Goal: Task Accomplishment & Management: Manage account settings

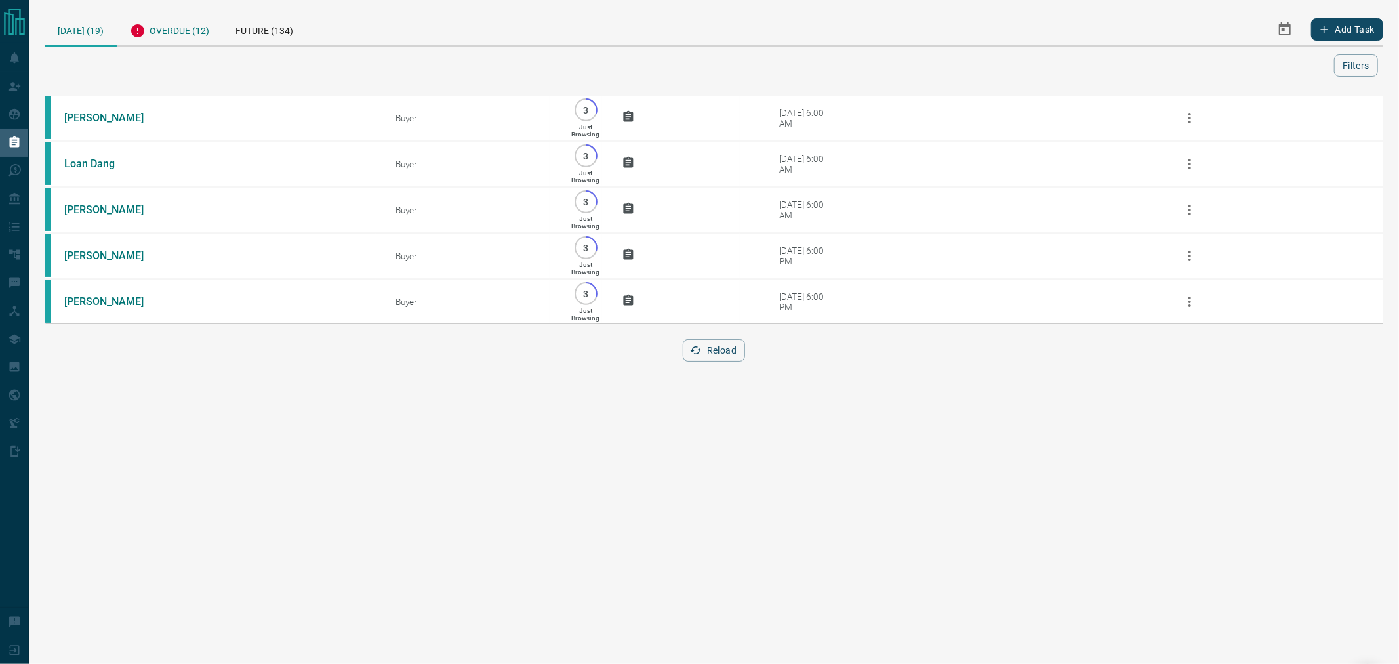
click at [167, 37] on div "Overdue (12)" at bounding box center [170, 29] width 106 height 32
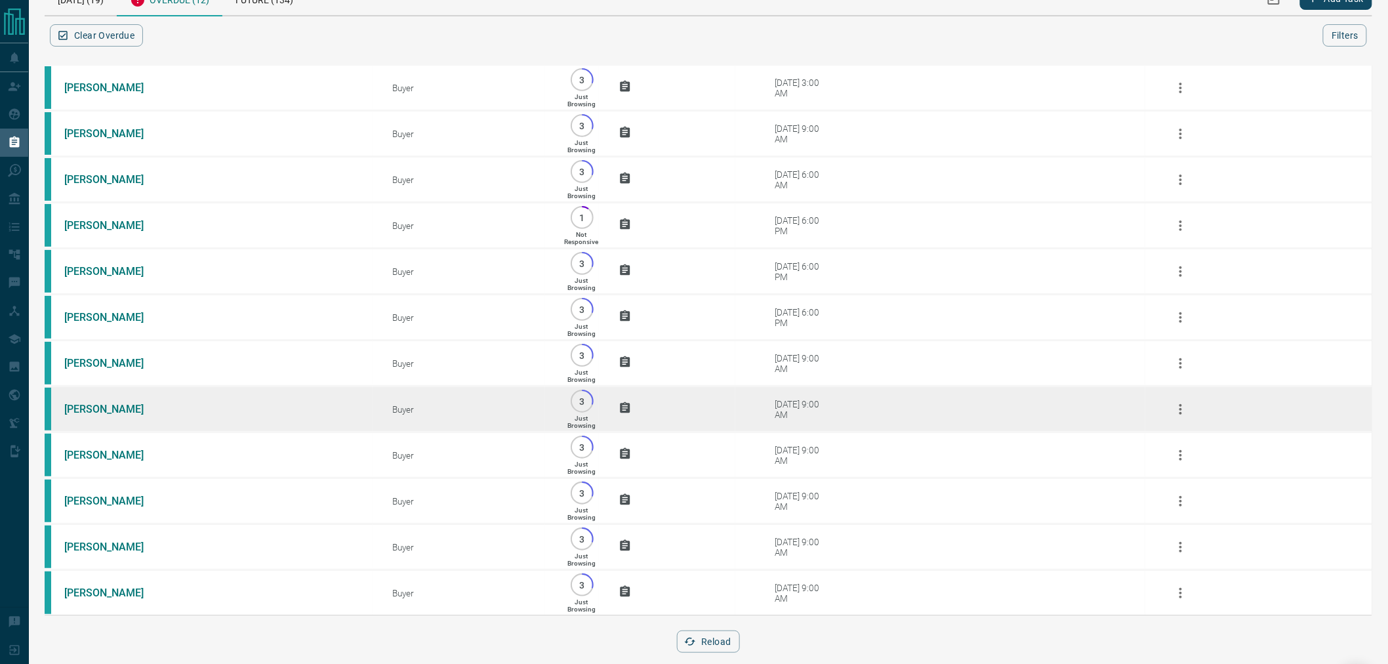
scroll to position [63, 0]
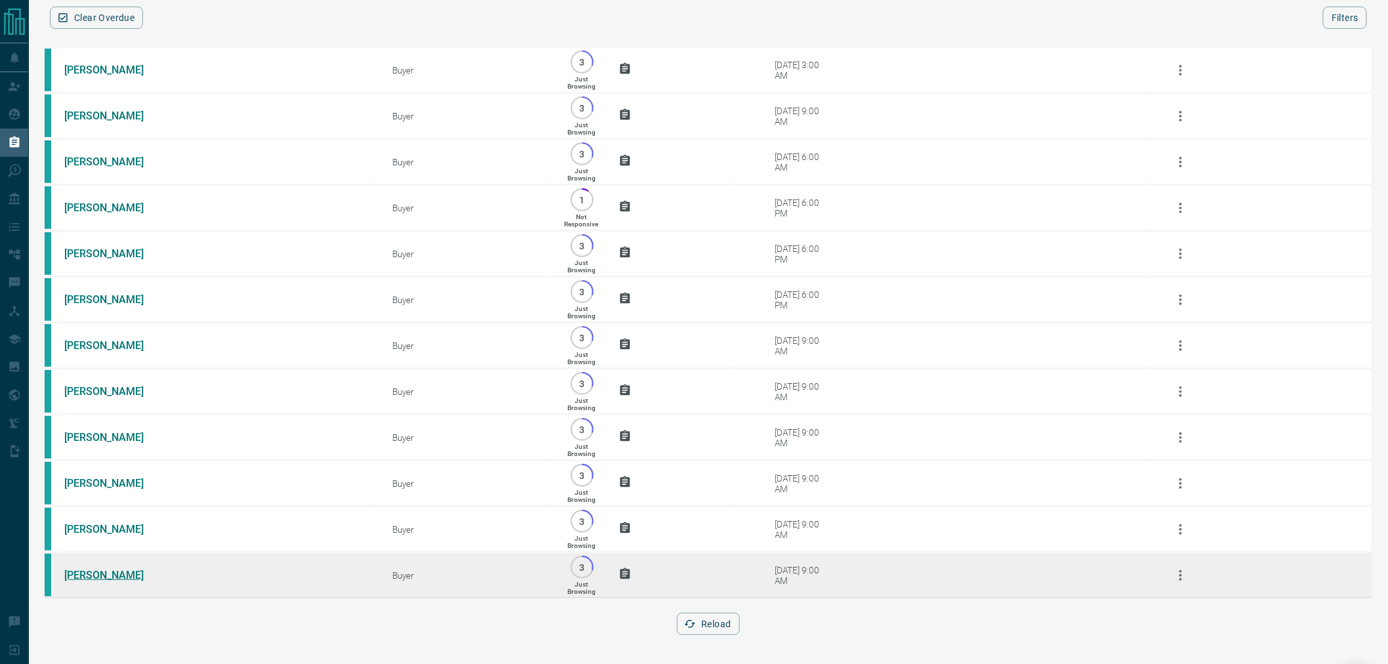
click at [110, 575] on link "[PERSON_NAME]" at bounding box center [113, 575] width 98 height 12
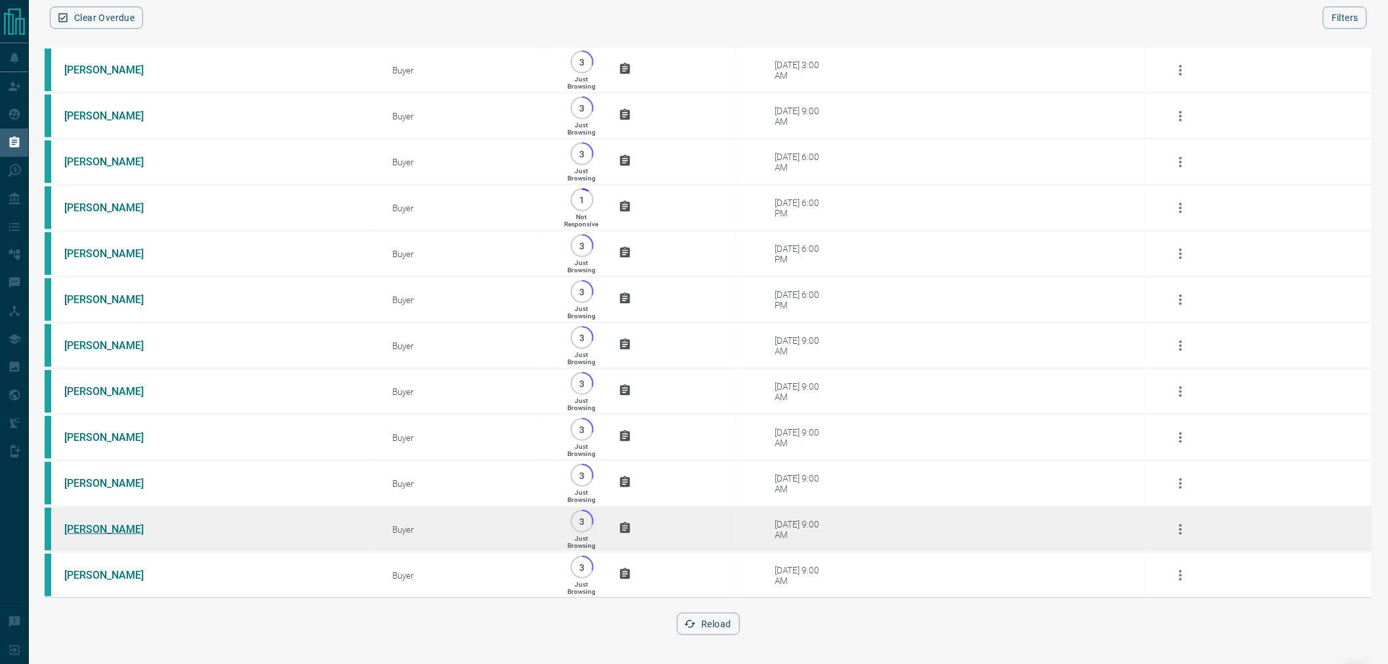
click at [86, 528] on link "[PERSON_NAME]" at bounding box center [113, 529] width 98 height 12
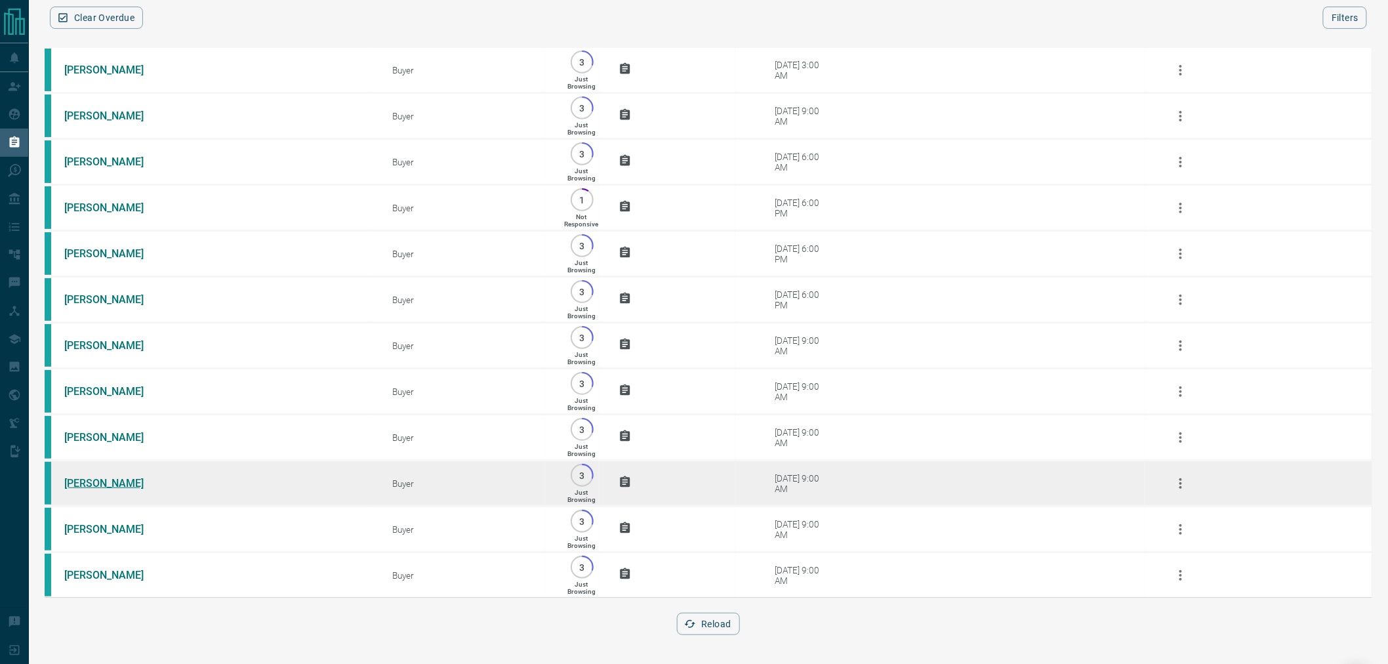
click at [81, 480] on link "[PERSON_NAME]" at bounding box center [113, 483] width 98 height 12
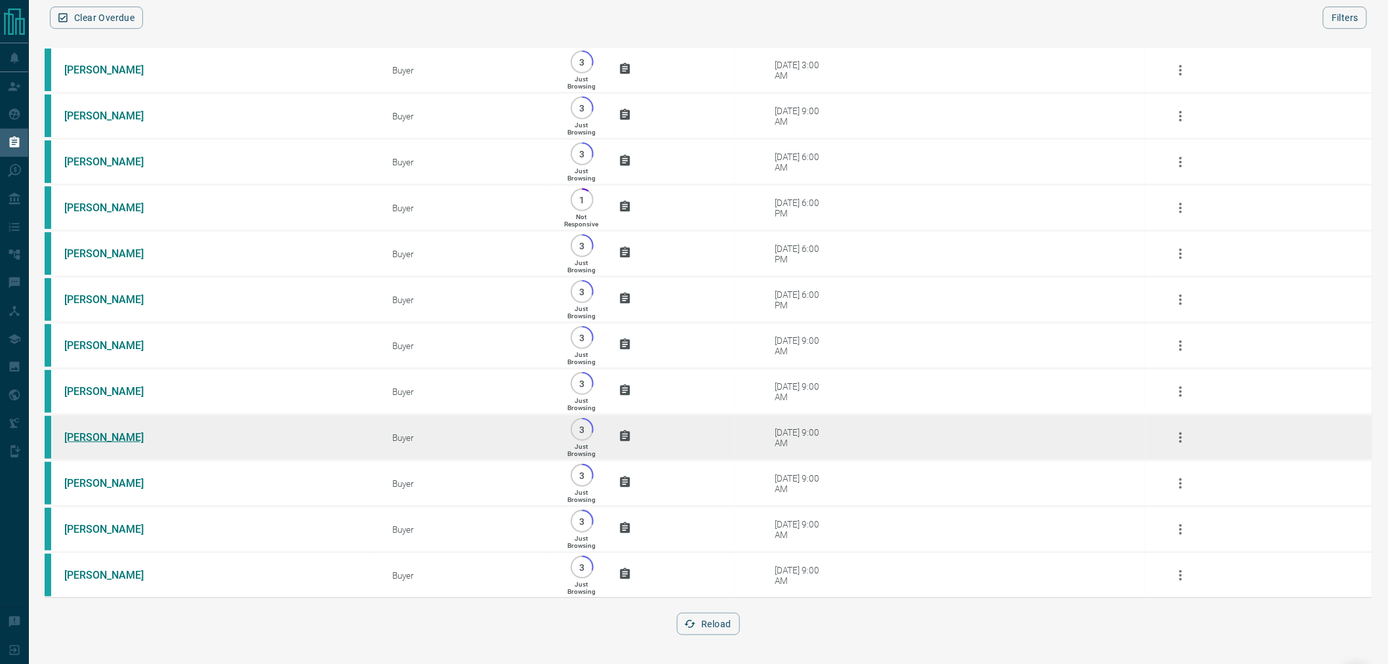
click at [84, 435] on link "[PERSON_NAME]" at bounding box center [113, 437] width 98 height 12
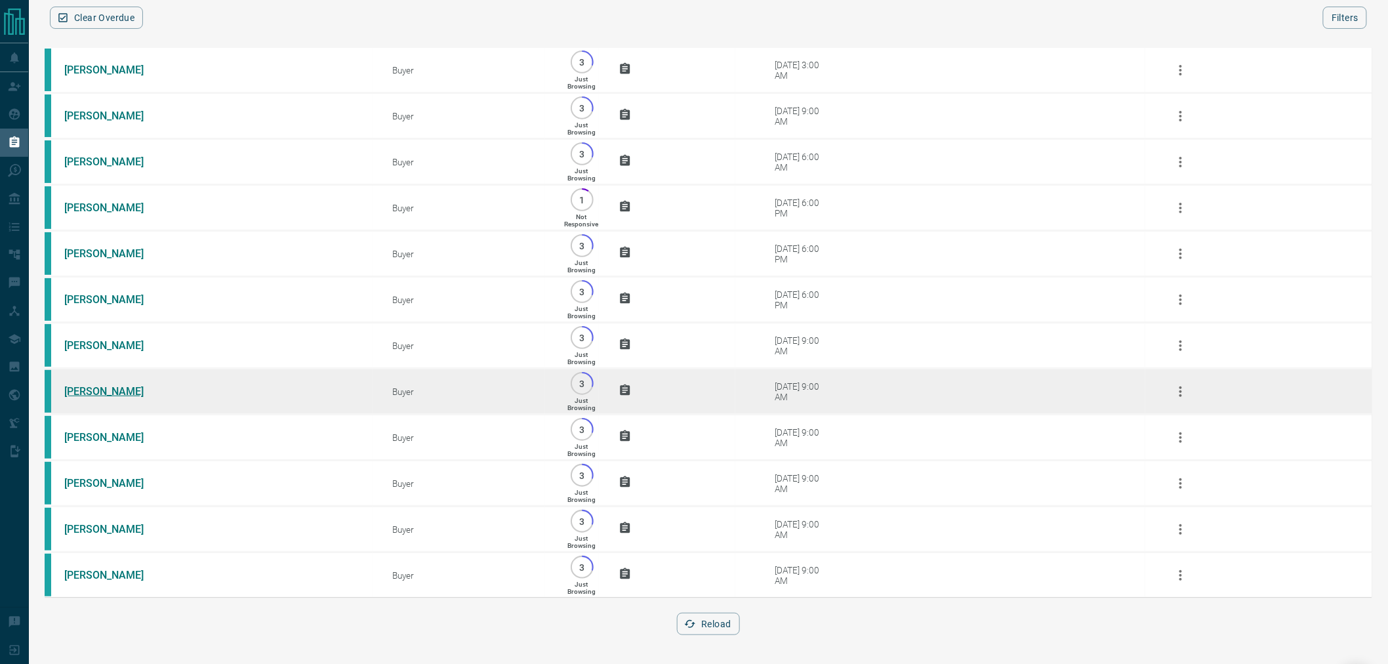
click at [85, 386] on link "[PERSON_NAME]" at bounding box center [113, 391] width 98 height 12
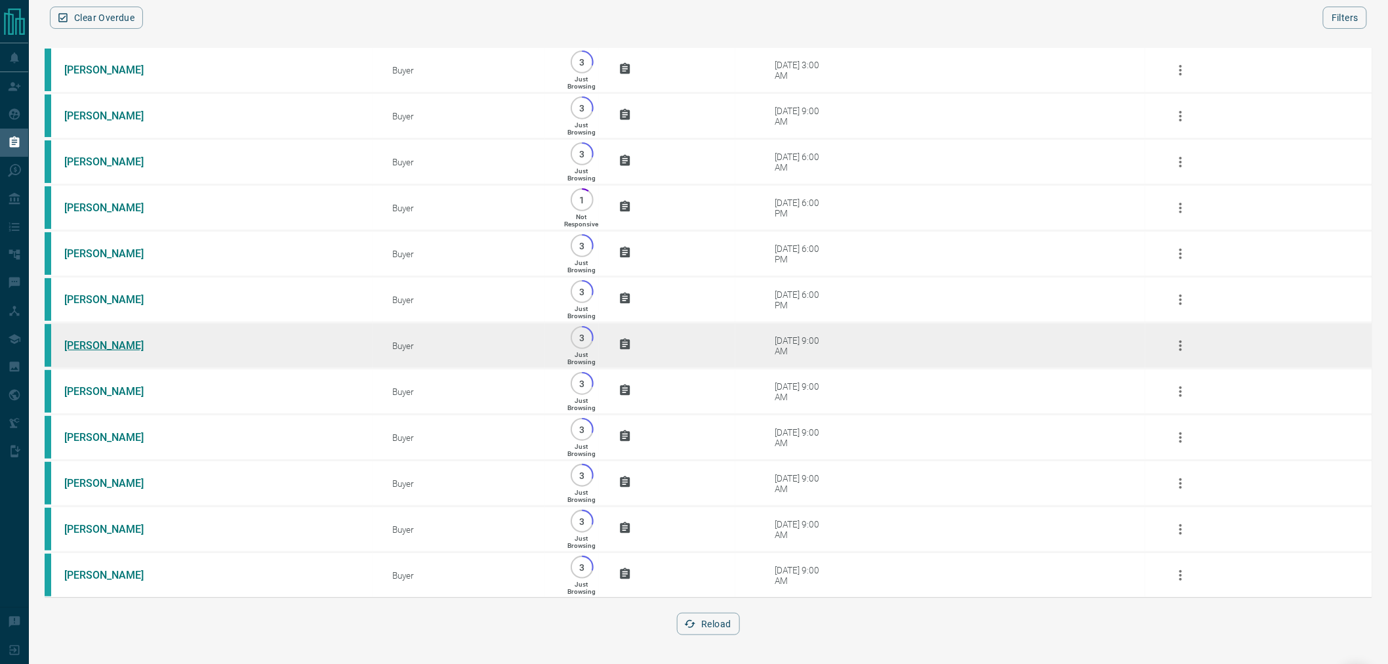
click at [89, 341] on link "[PERSON_NAME]" at bounding box center [113, 345] width 98 height 12
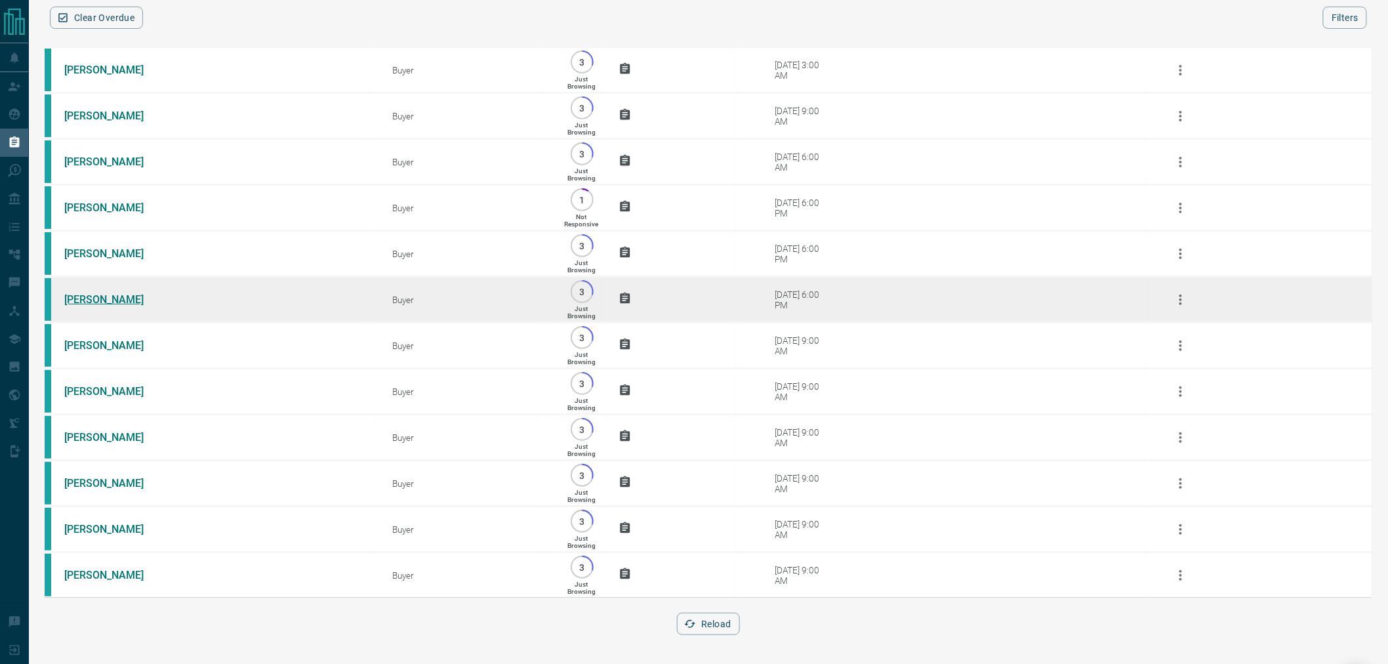
click at [101, 293] on link "[PERSON_NAME]" at bounding box center [113, 299] width 98 height 12
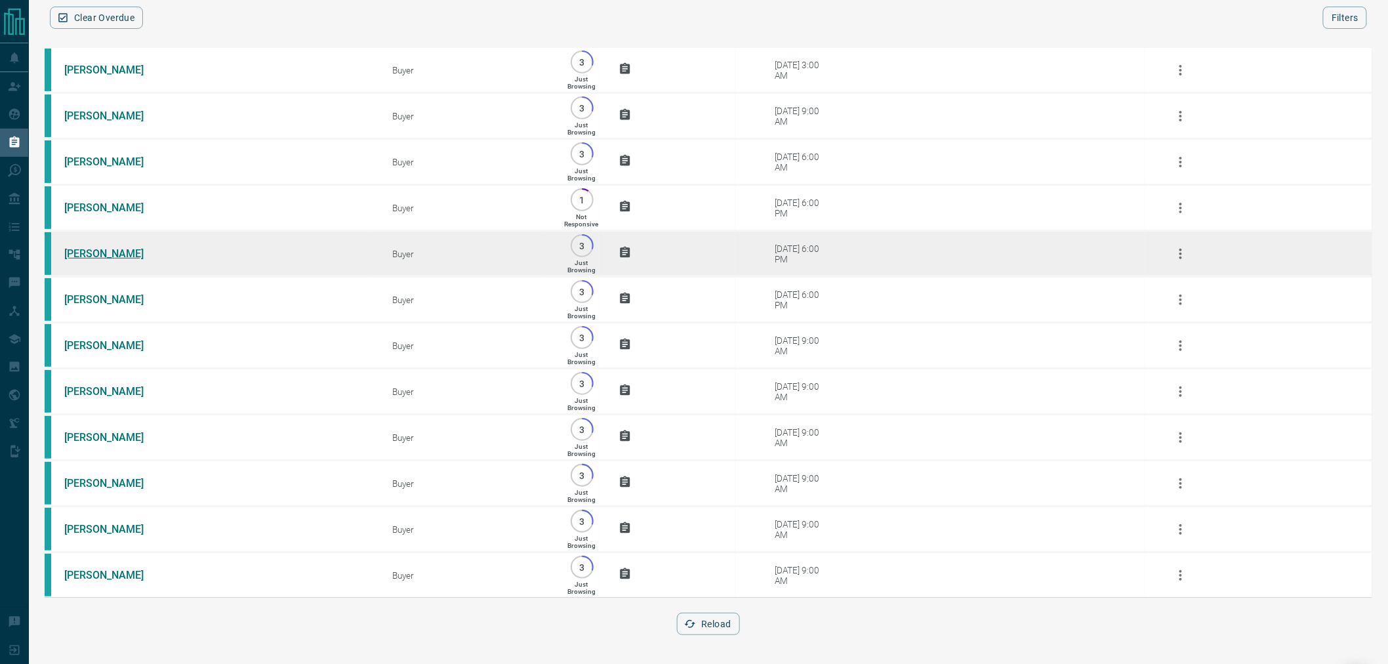
drag, startPoint x: 93, startPoint y: 243, endPoint x: 93, endPoint y: 230, distance: 13.1
click at [93, 247] on link "[PERSON_NAME]" at bounding box center [113, 253] width 98 height 12
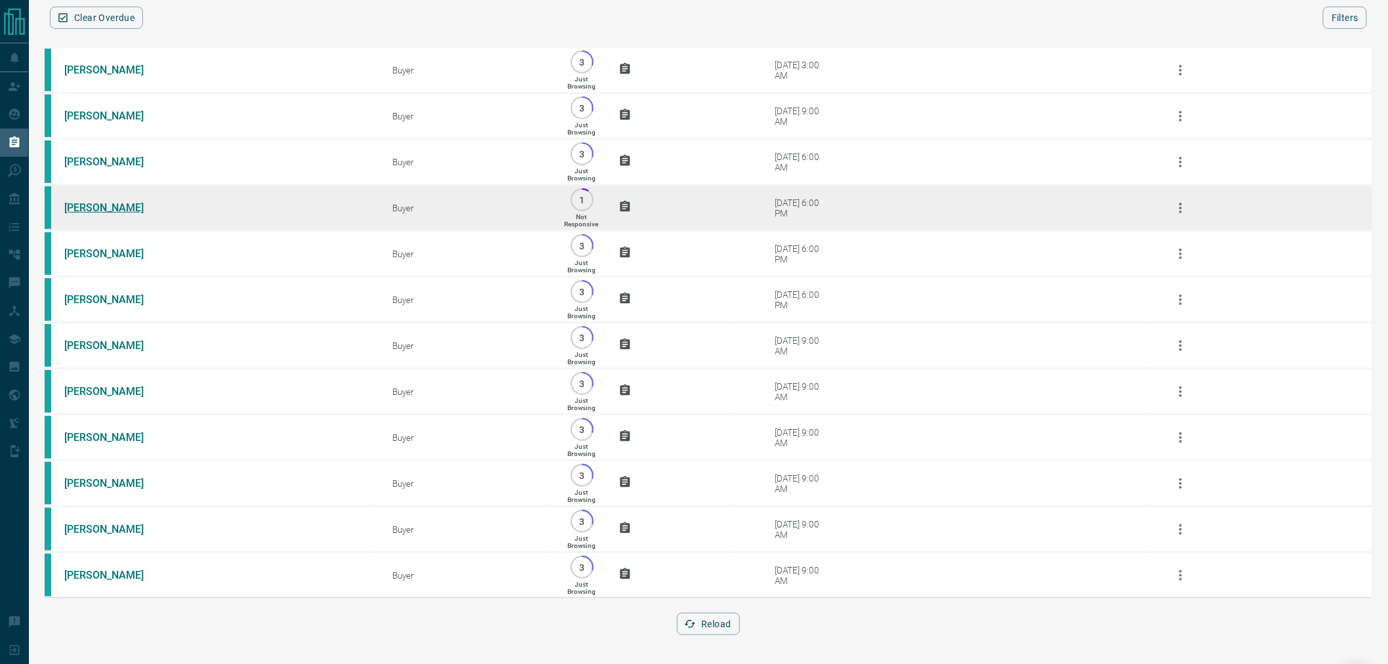
click at [90, 201] on link "[PERSON_NAME]" at bounding box center [113, 207] width 98 height 12
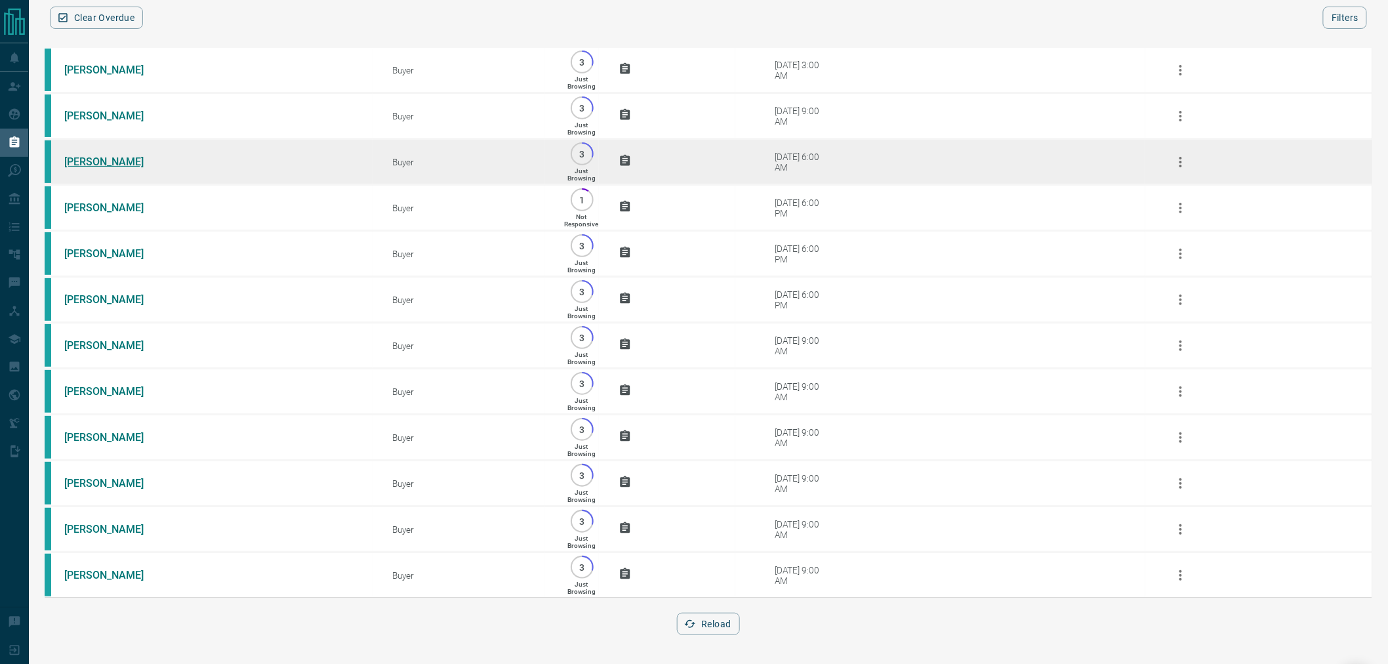
click at [97, 155] on link "[PERSON_NAME]" at bounding box center [113, 161] width 98 height 12
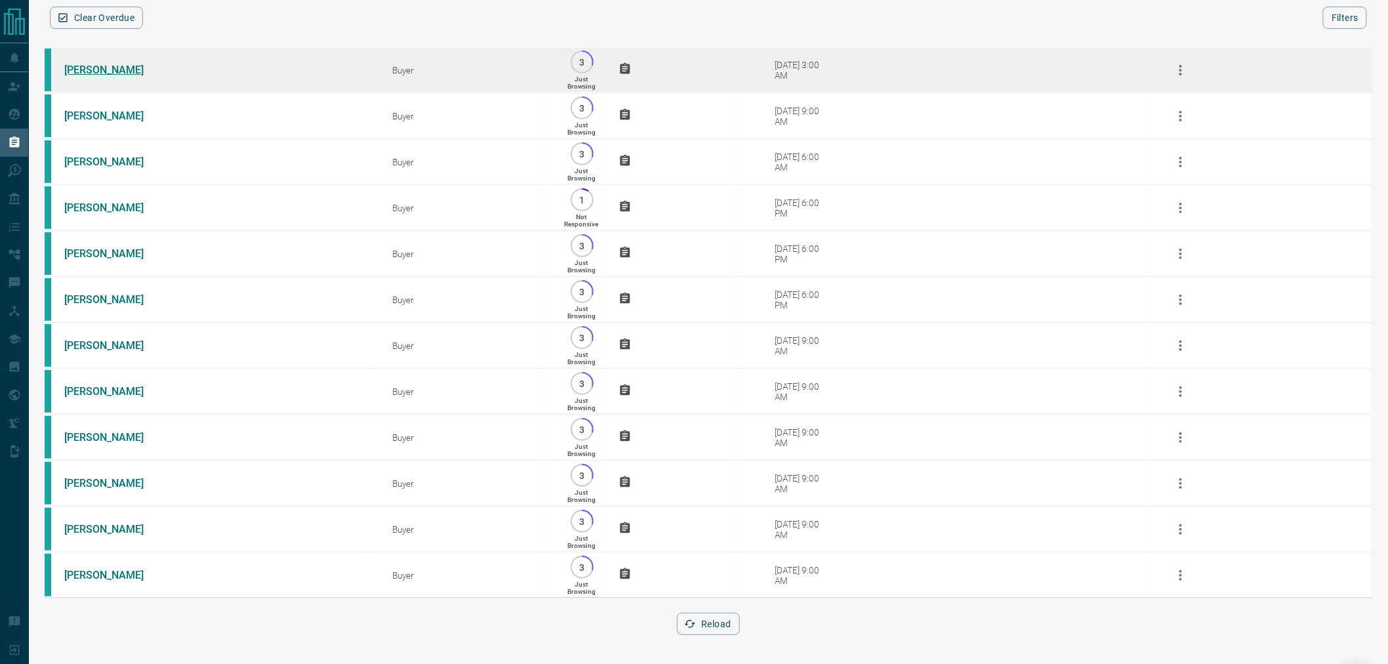
click at [107, 64] on link "[PERSON_NAME]" at bounding box center [113, 70] width 98 height 12
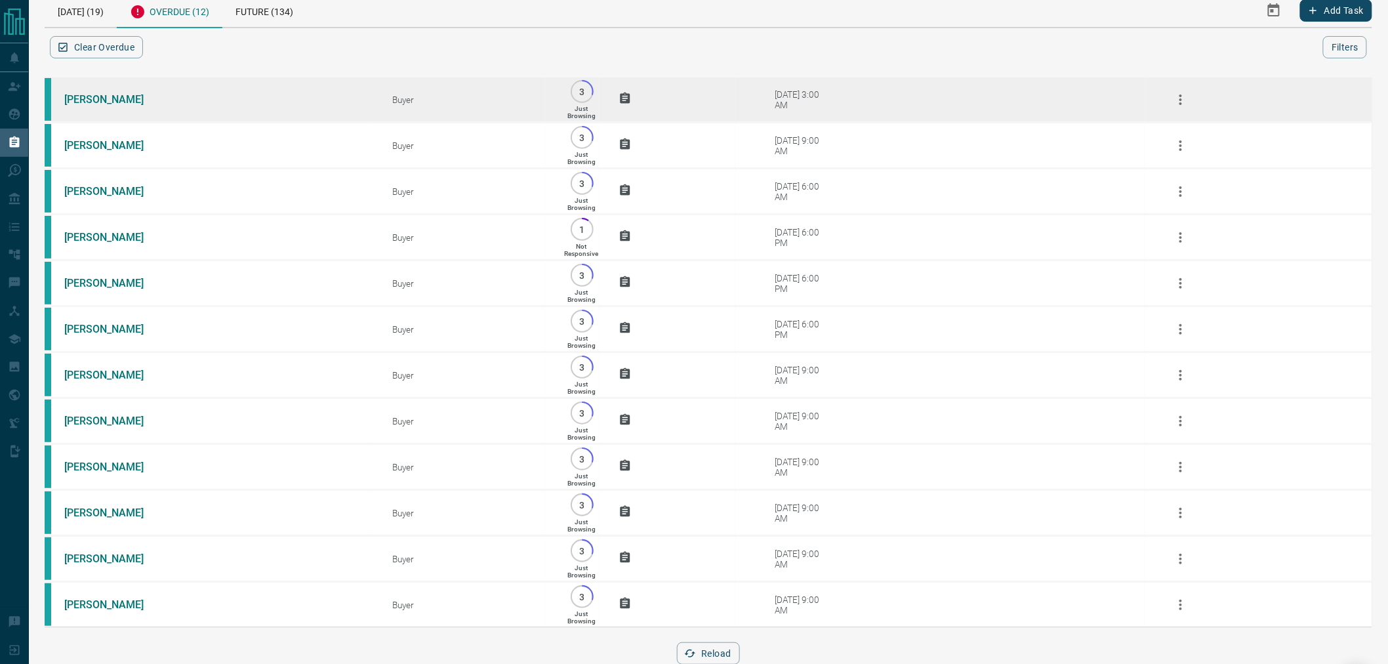
scroll to position [0, 0]
